Goal: Navigation & Orientation: Find specific page/section

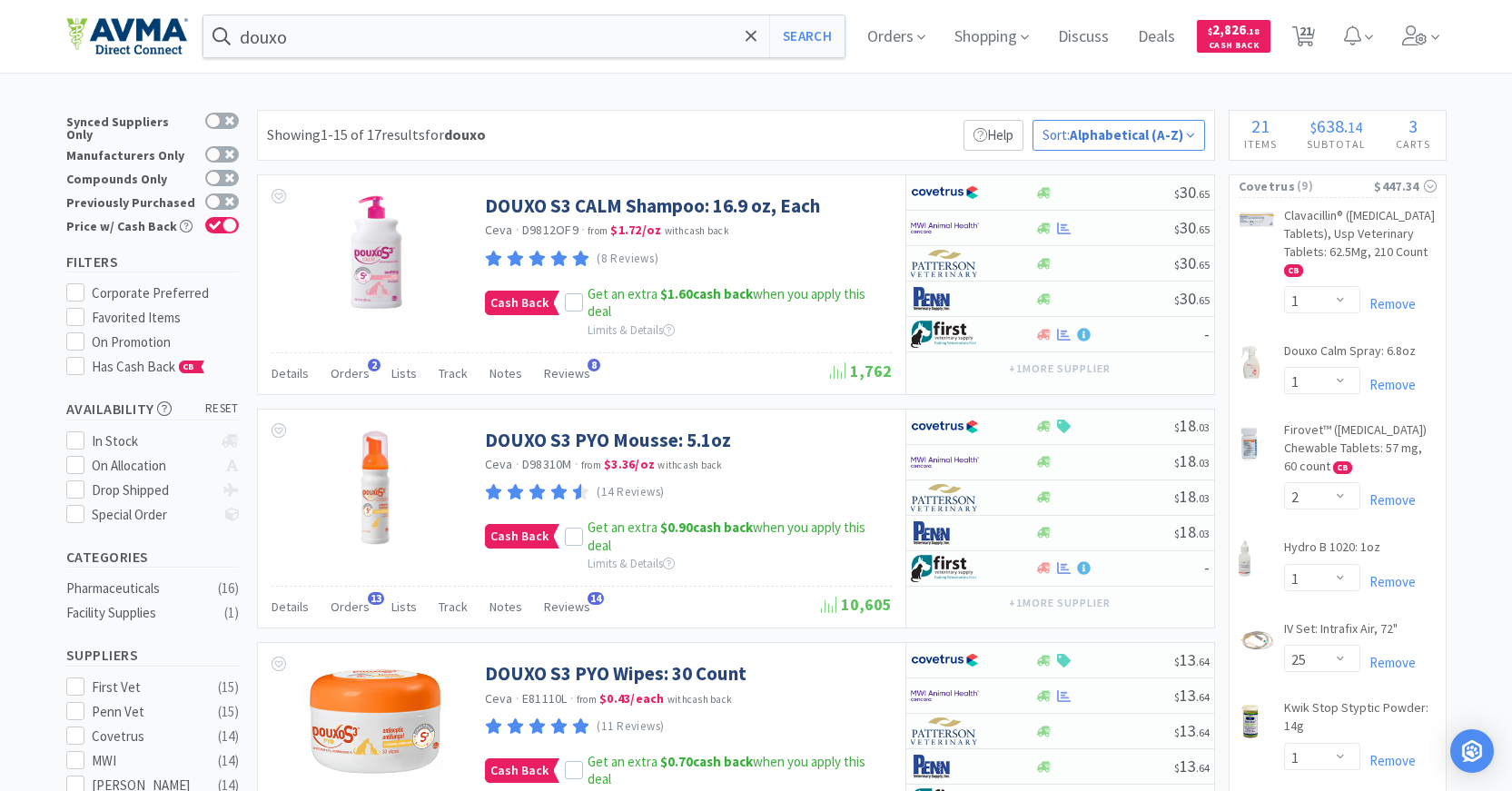
select select "1"
select select "2"
select select "1"
select select "25"
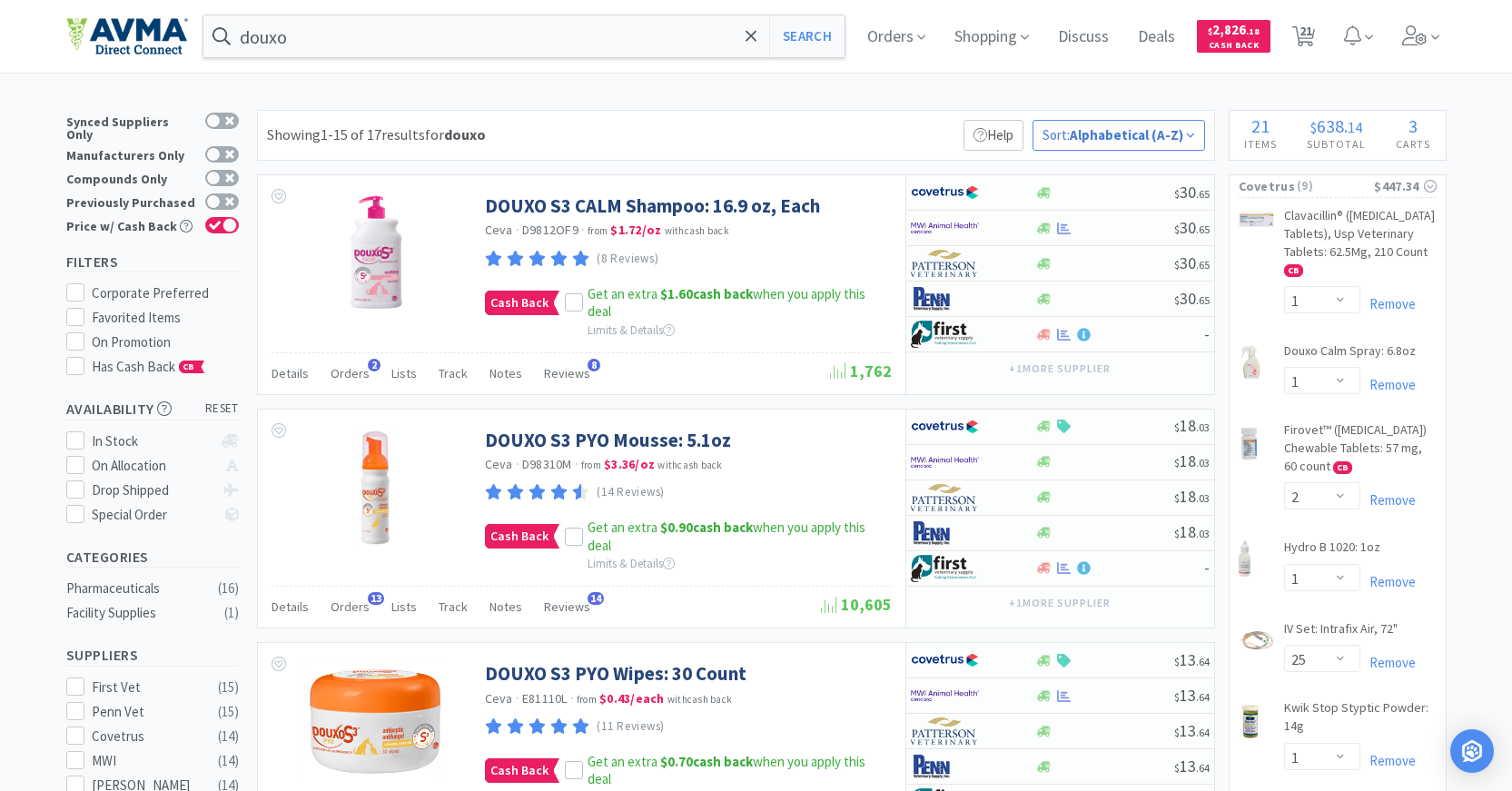
select select "1"
select select "6"
select select "2"
select select "1"
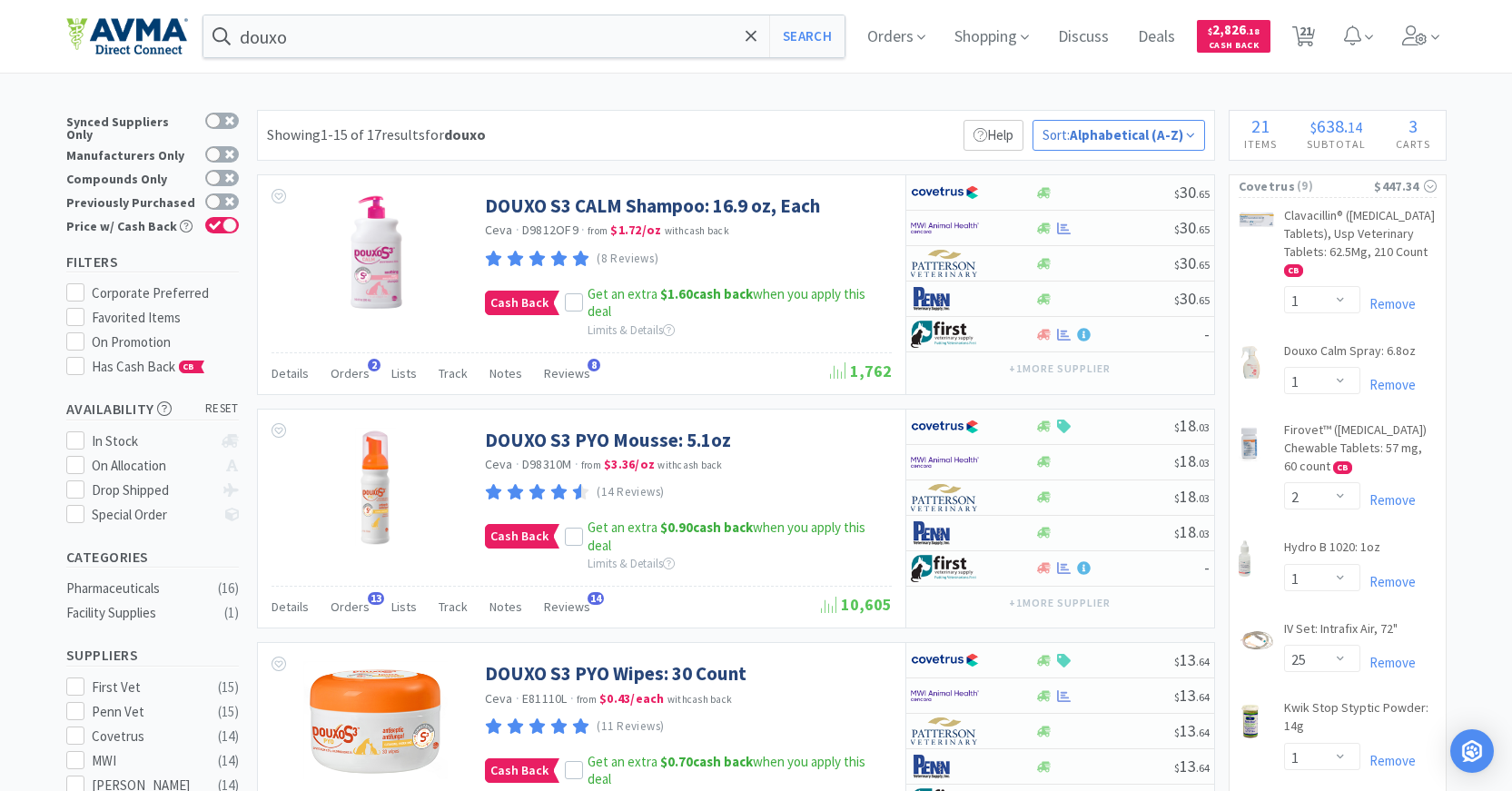
select select "2"
select select "1"
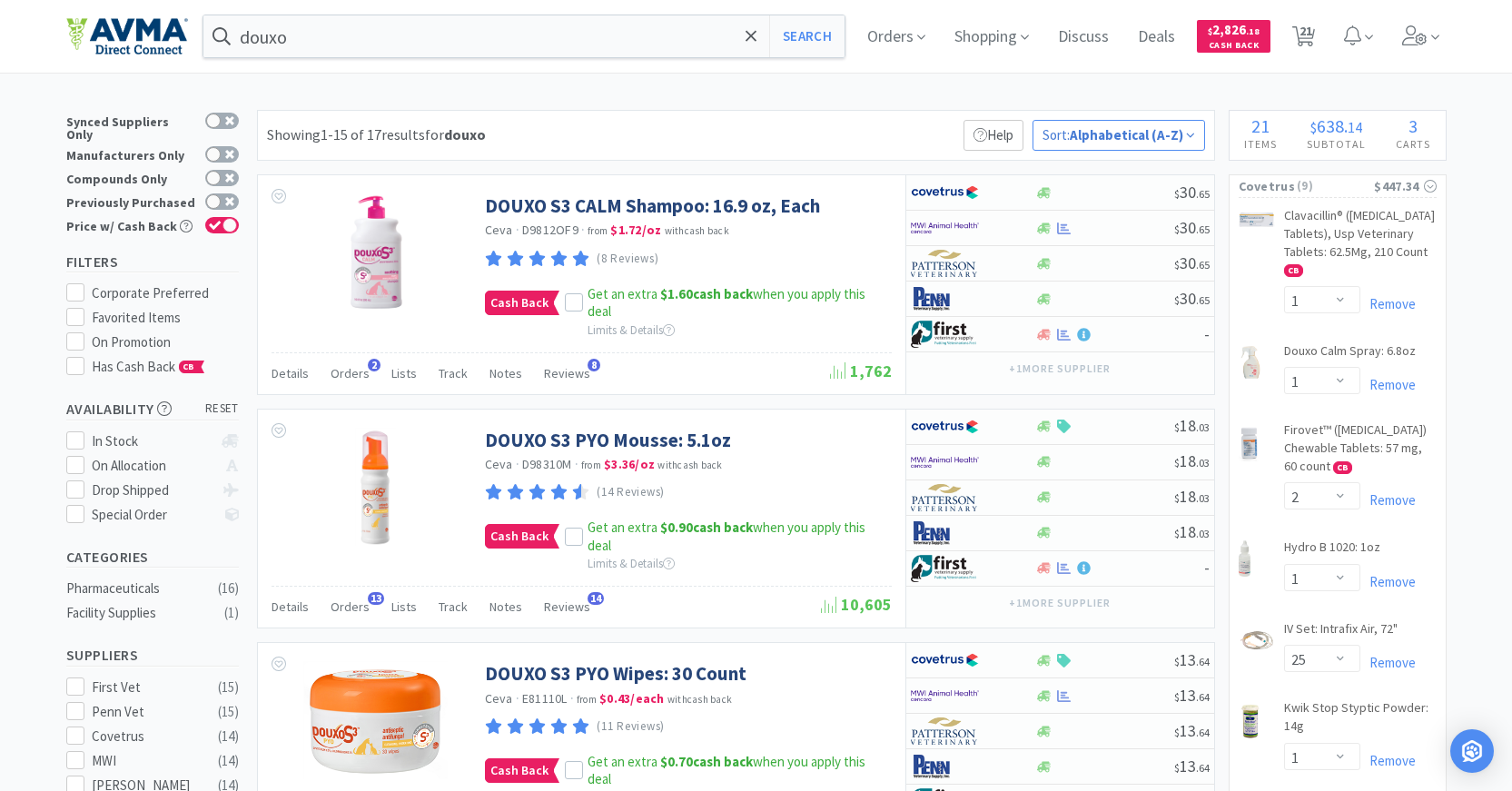
select select "2"
select select "1"
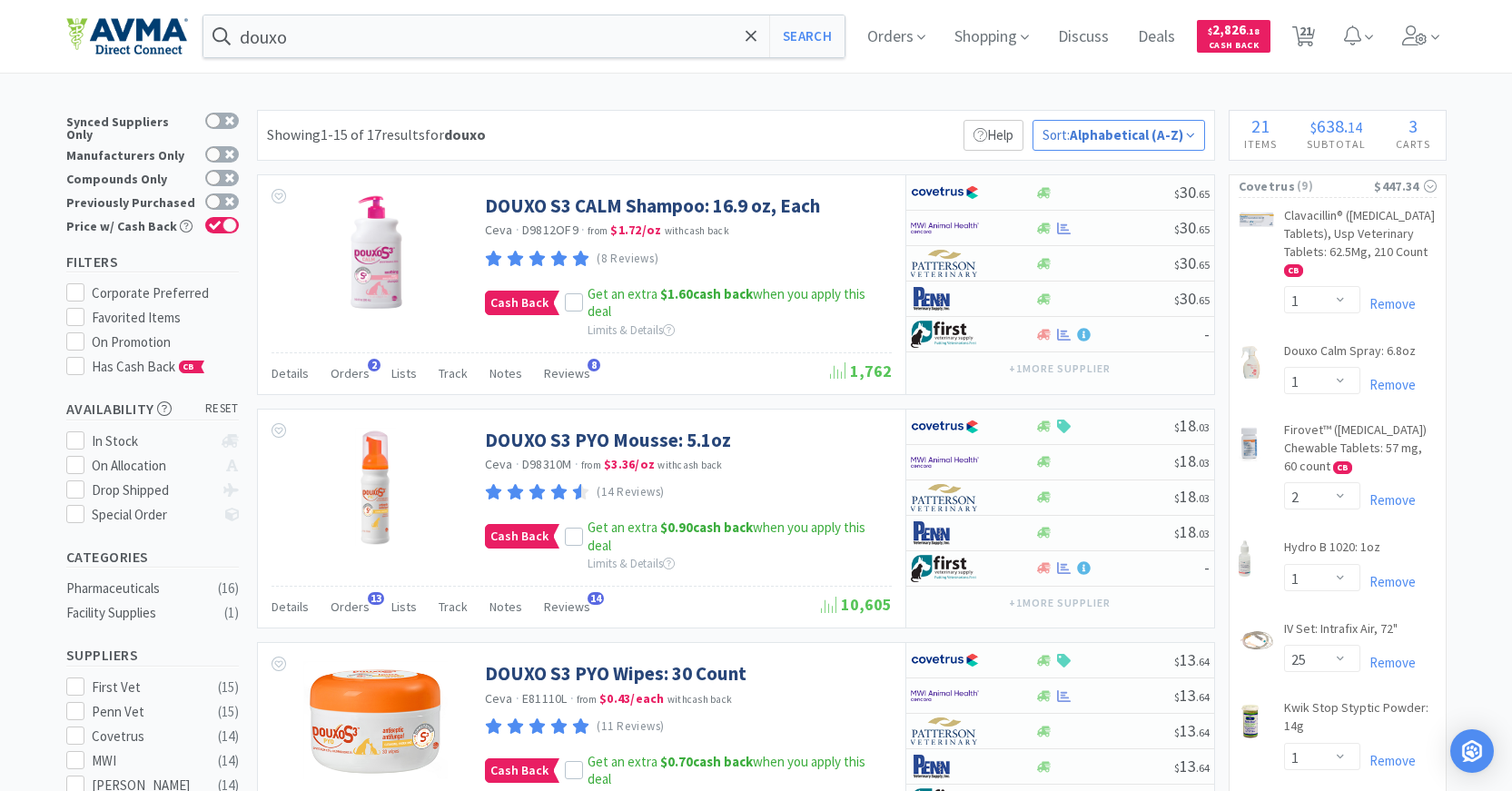
select select "1"
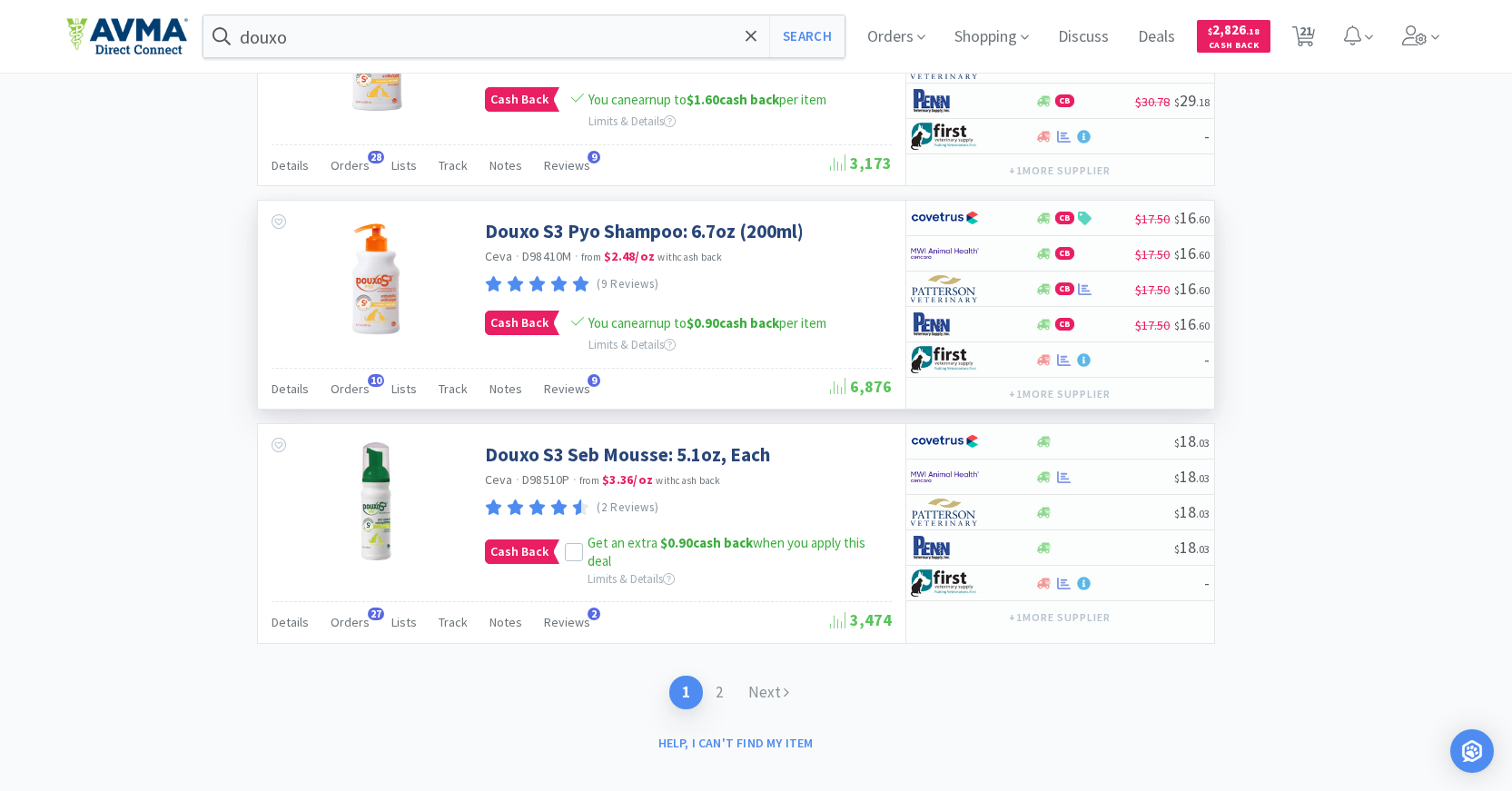
scroll to position [3151, 0]
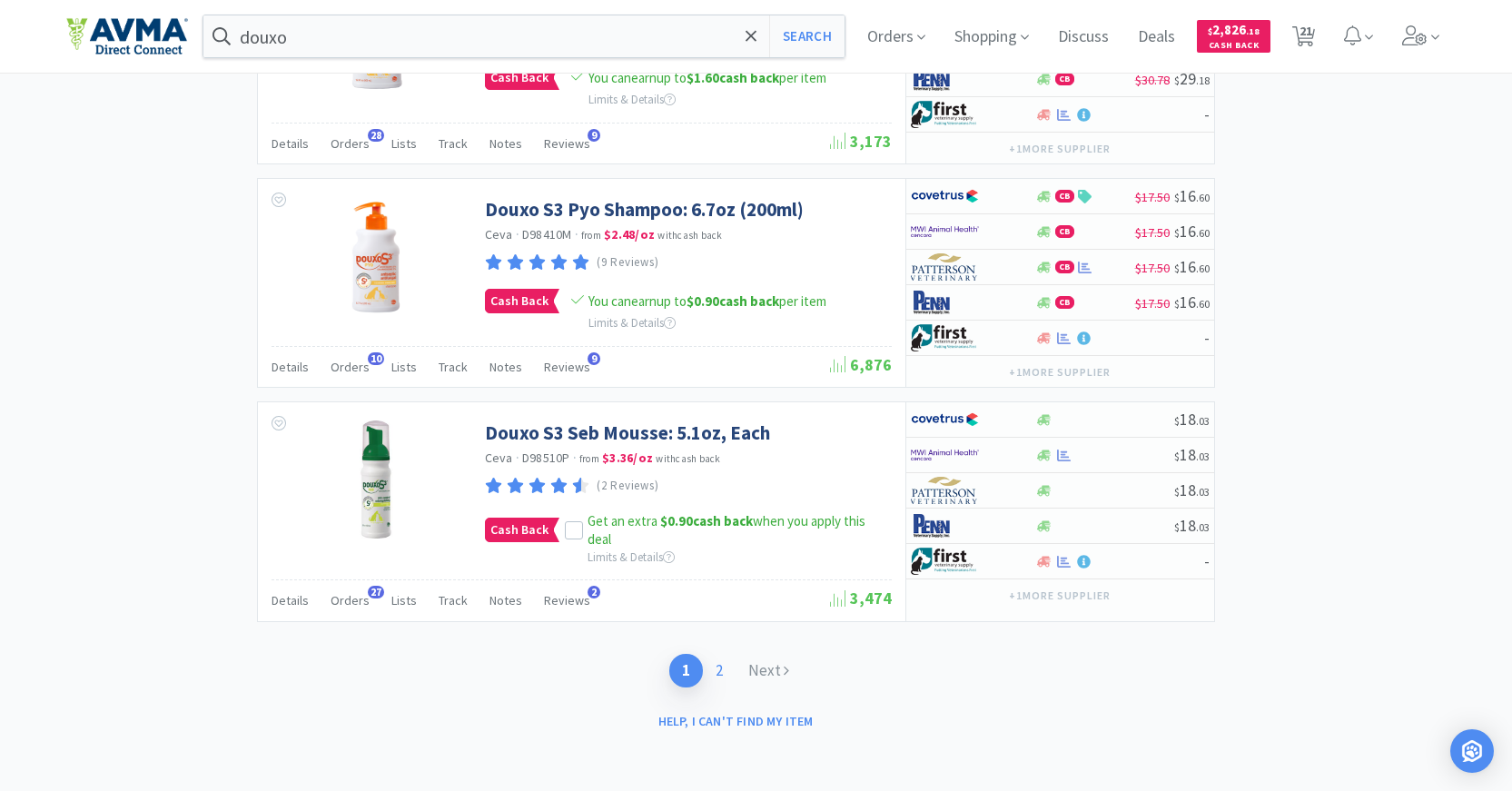
click at [722, 669] on link "2" at bounding box center [719, 670] width 32 height 33
